Goal: Information Seeking & Learning: Understand process/instructions

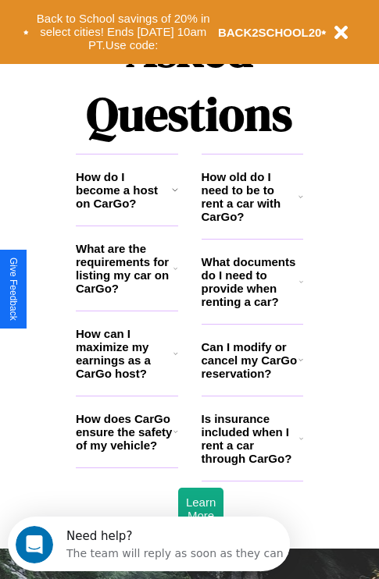
scroll to position [1892, 0]
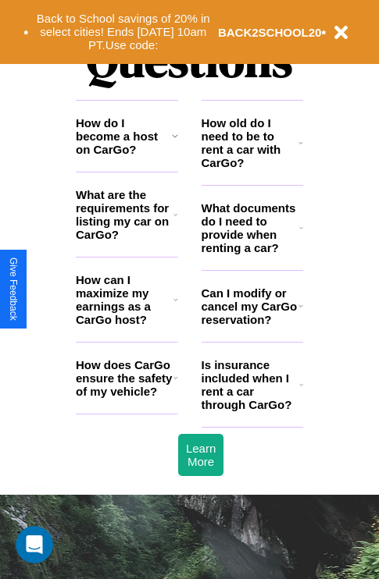
click at [126, 398] on h3 "How does CarGo ensure the safety of my vehicle?" at bounding box center [125, 378] width 98 height 40
click at [251, 326] on h3 "Can I modify or cancel my CarGo reservation?" at bounding box center [249, 307] width 97 height 40
click at [301, 234] on icon at bounding box center [301, 228] width 4 height 12
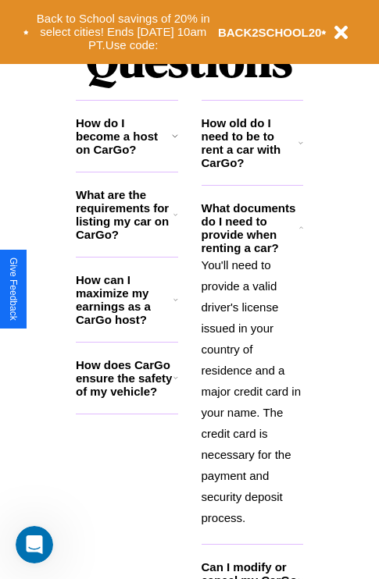
click at [126, 325] on h3 "How can I maximize my earnings as a CarGo host?" at bounding box center [125, 299] width 98 height 53
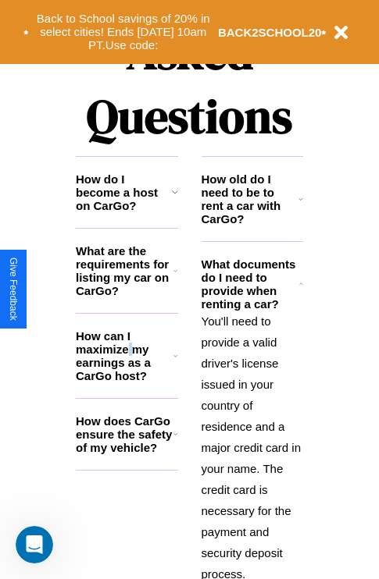
scroll to position [1832, 0]
